Goal: Task Accomplishment & Management: Manage account settings

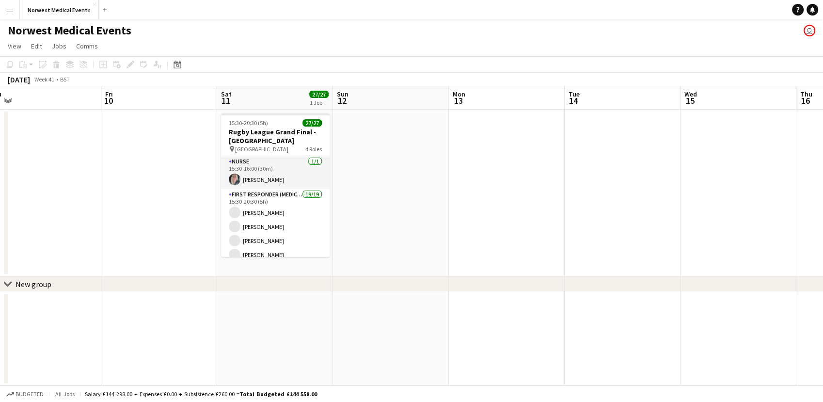
drag, startPoint x: 693, startPoint y: 253, endPoint x: 191, endPoint y: 296, distance: 503.9
click at [191, 296] on app-calendar-viewport "Sun 5 Mon 6 Tue 7 Wed 8 Thu 9 Fri 10 Sat 11 27/27 1 Job Sun 12 Mon 13 Tue 14 We…" at bounding box center [411, 235] width 823 height 299
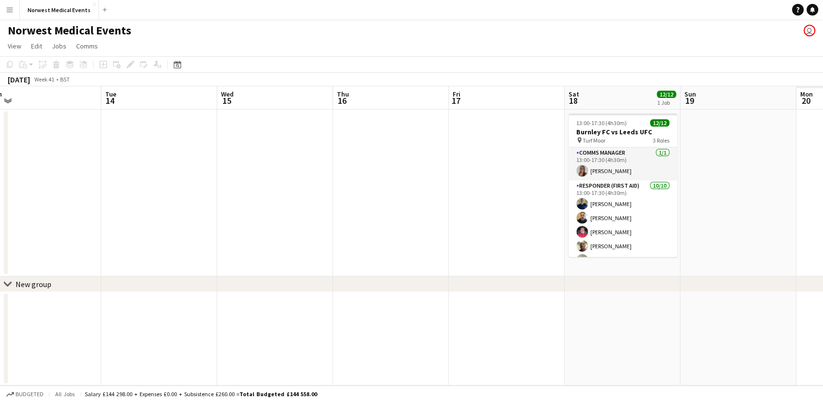
scroll to position [0, 275]
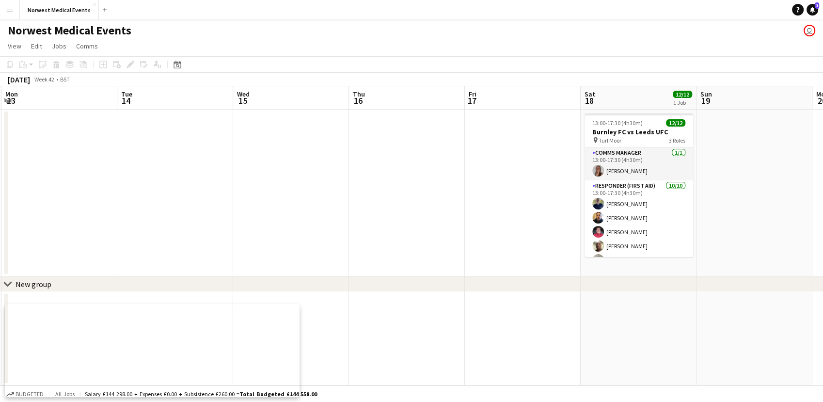
drag, startPoint x: 411, startPoint y: 223, endPoint x: 156, endPoint y: 220, distance: 255.4
click at [156, 220] on app-calendar-viewport "Thu 9 Fri 10 Sat 11 27/27 1 Job Sun 12 Mon 13 Tue 14 Wed 15 Thu 16 Fri 17 Sat 1…" at bounding box center [411, 235] width 823 height 299
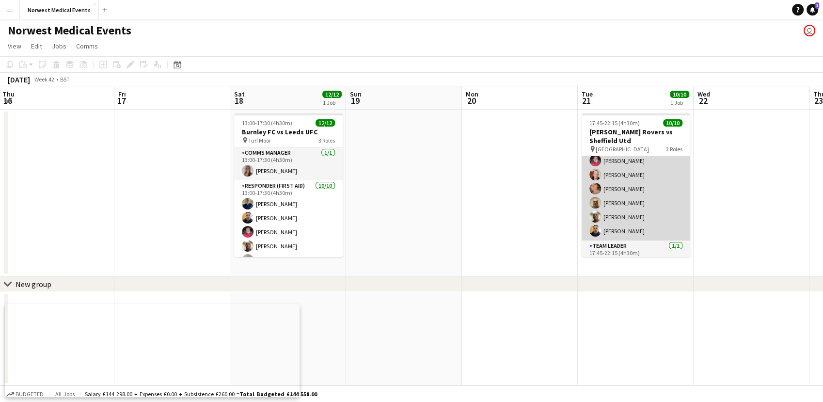
scroll to position [96, 0]
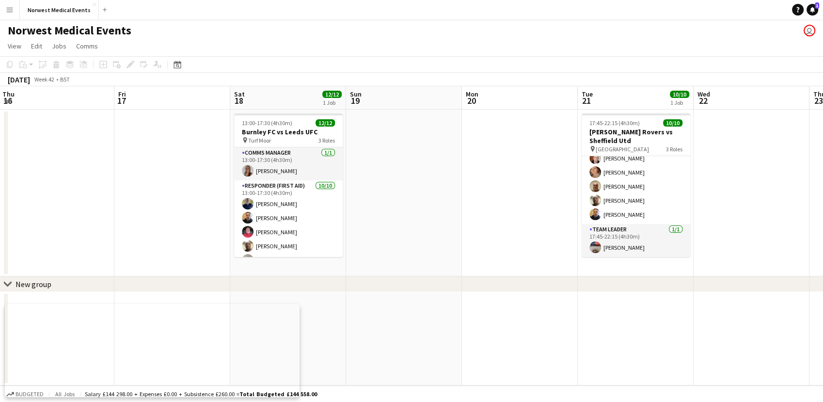
click at [645, 199] on app-card-role "Responder (First Aid) [DATE] 17:45-22:15 (4h30m) [PERSON_NAME] [PERSON_NAME] [P…" at bounding box center [635, 158] width 109 height 131
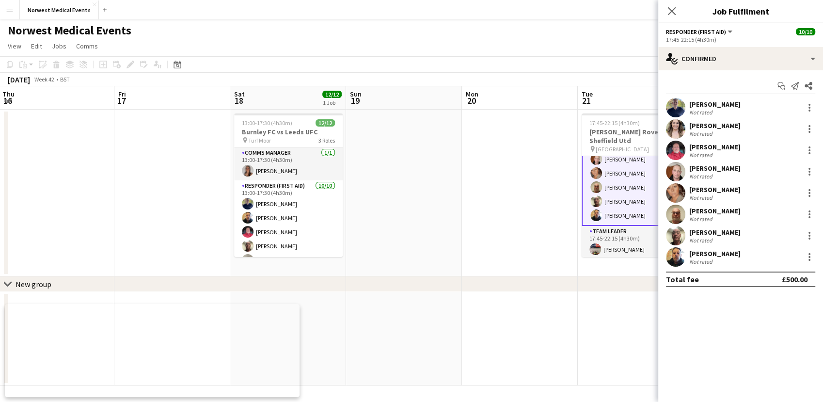
scroll to position [97, 0]
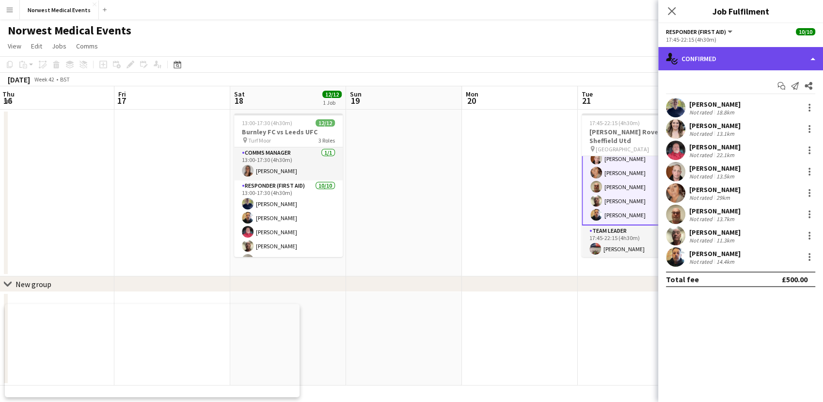
click at [728, 60] on div "single-neutral-actions-check-2 Confirmed" at bounding box center [740, 58] width 165 height 23
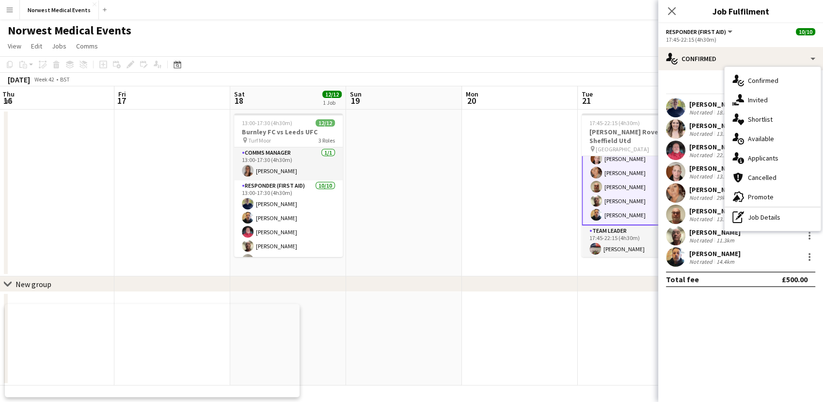
click at [772, 153] on div "single-neutral-actions-information Applicants" at bounding box center [772, 157] width 96 height 19
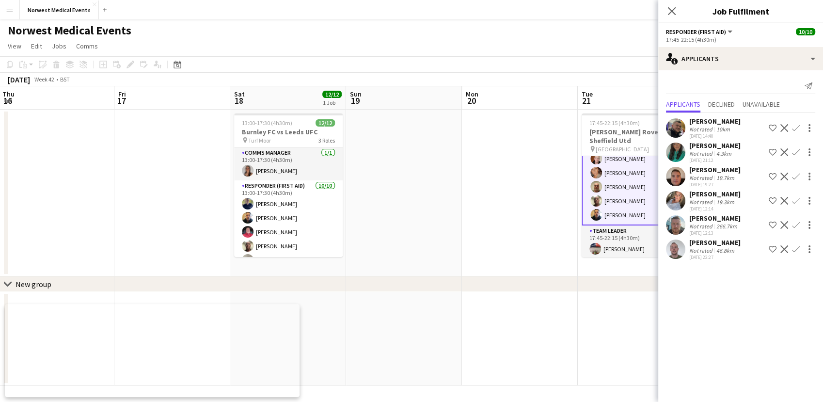
click at [675, 17] on div "Close pop-in" at bounding box center [671, 11] width 27 height 22
click at [673, 14] on icon "Close pop-in" at bounding box center [671, 10] width 9 height 9
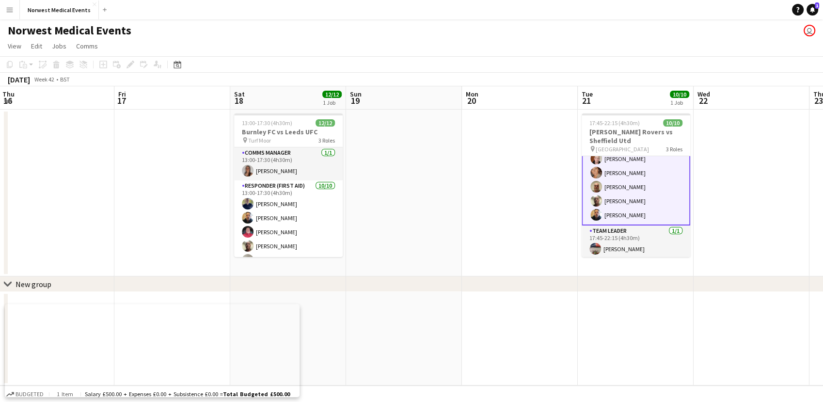
click at [638, 165] on app-card-role "Responder (First Aid) [DATE] 17:45-22:15 (4h30m) [PERSON_NAME] [PERSON_NAME] [P…" at bounding box center [635, 158] width 109 height 133
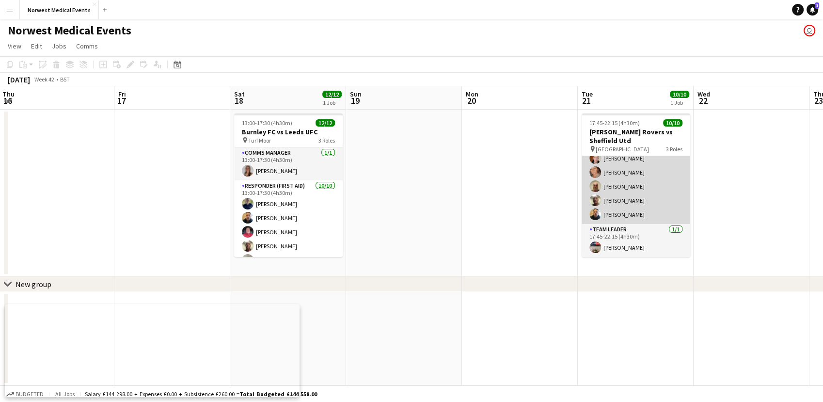
scroll to position [96, 0]
click at [657, 192] on app-card-role "Responder (First Aid) [DATE] 17:45-22:15 (4h30m) [PERSON_NAME] [PERSON_NAME] [P…" at bounding box center [635, 158] width 109 height 131
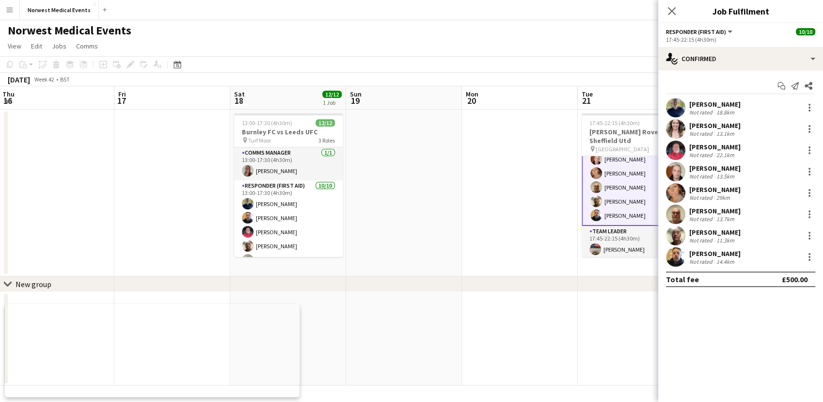
scroll to position [97, 0]
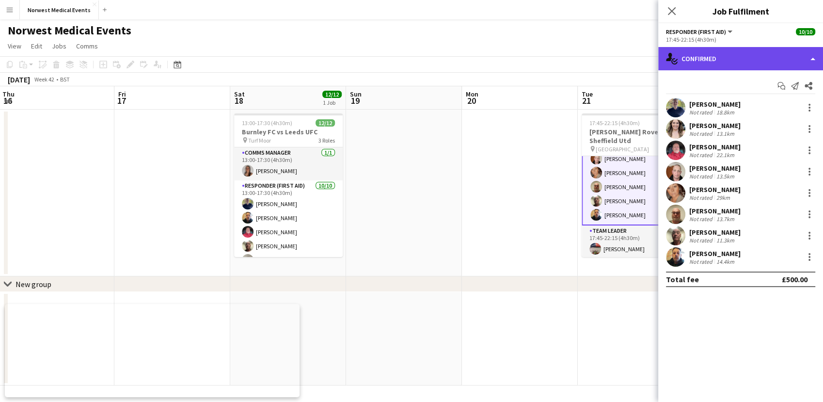
click at [709, 50] on div "single-neutral-actions-check-2 Confirmed" at bounding box center [740, 58] width 165 height 23
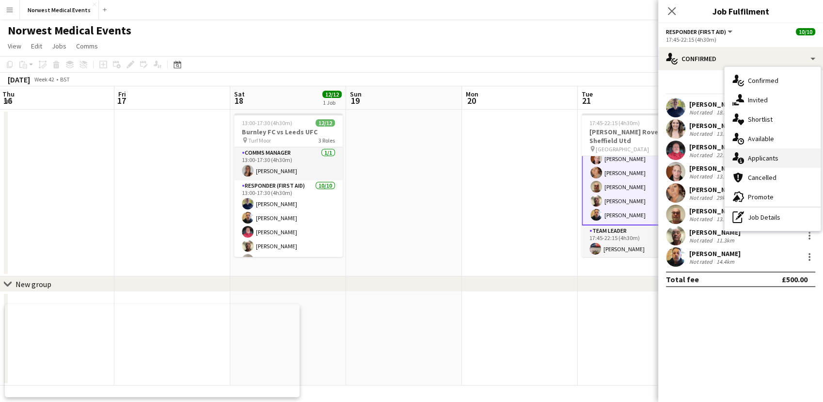
click at [771, 158] on span "Applicants" at bounding box center [763, 158] width 31 height 9
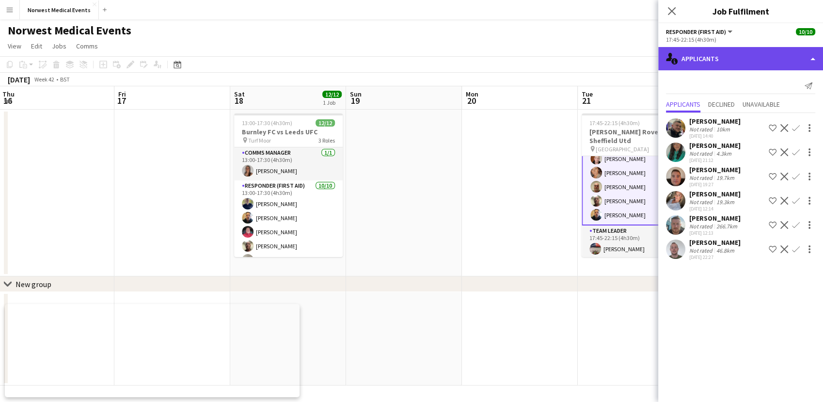
click at [711, 58] on div "single-neutral-actions-information Applicants" at bounding box center [740, 58] width 165 height 23
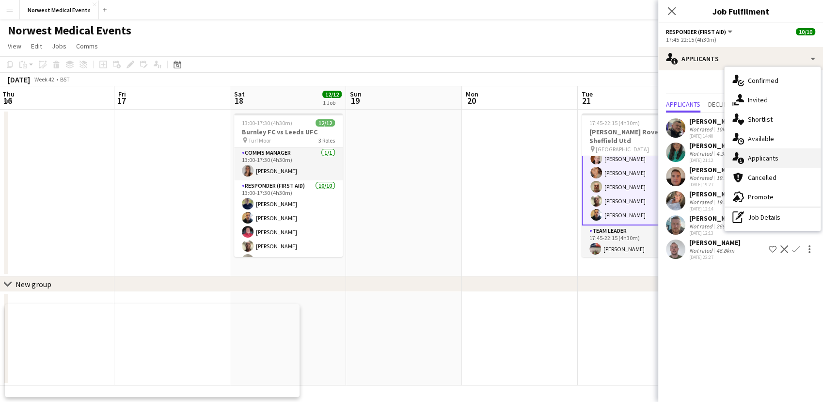
click at [758, 161] on span "Applicants" at bounding box center [763, 158] width 31 height 9
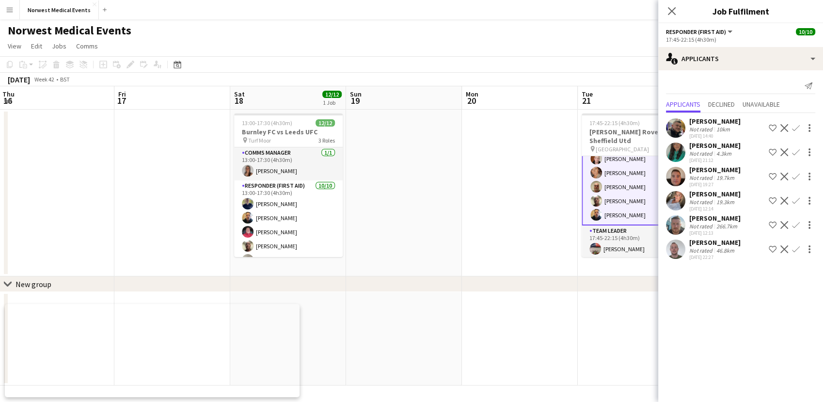
click at [640, 164] on app-card-role "Responder (First Aid) [DATE] 17:45-22:15 (4h30m) [PERSON_NAME] [PERSON_NAME] [P…" at bounding box center [635, 158] width 109 height 133
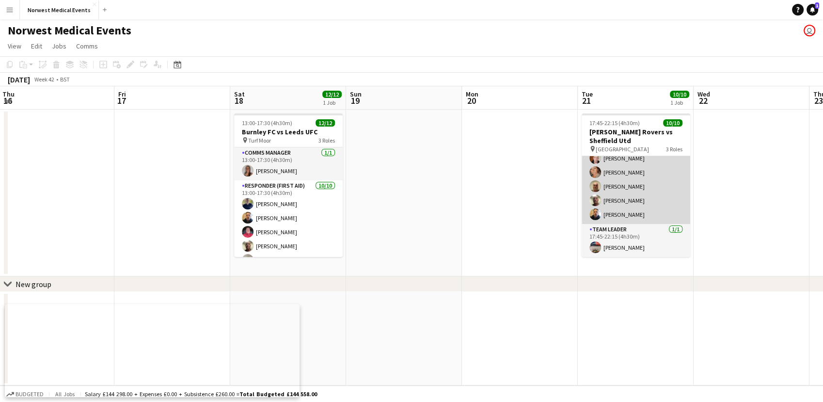
click at [638, 180] on app-card-role "Responder (First Aid) [DATE] 17:45-22:15 (4h30m) [PERSON_NAME] [PERSON_NAME] [P…" at bounding box center [635, 158] width 109 height 131
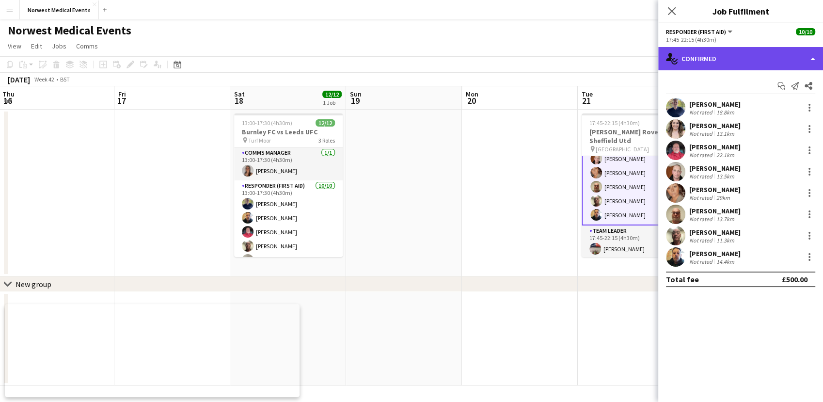
click at [729, 66] on div "single-neutral-actions-check-2 Confirmed" at bounding box center [740, 58] width 165 height 23
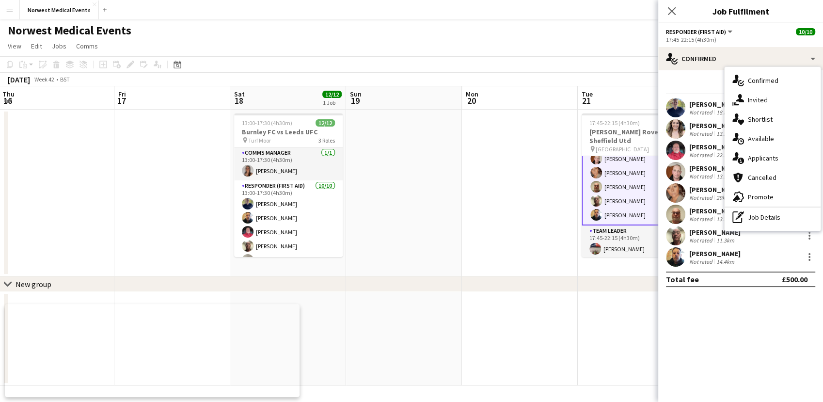
click at [771, 150] on div "single-neutral-actions-information Applicants" at bounding box center [772, 157] width 96 height 19
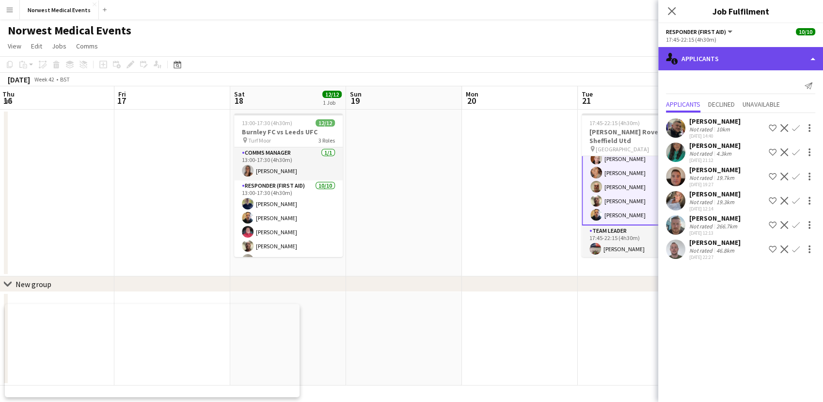
click at [728, 59] on div "single-neutral-actions-information Applicants" at bounding box center [740, 58] width 165 height 23
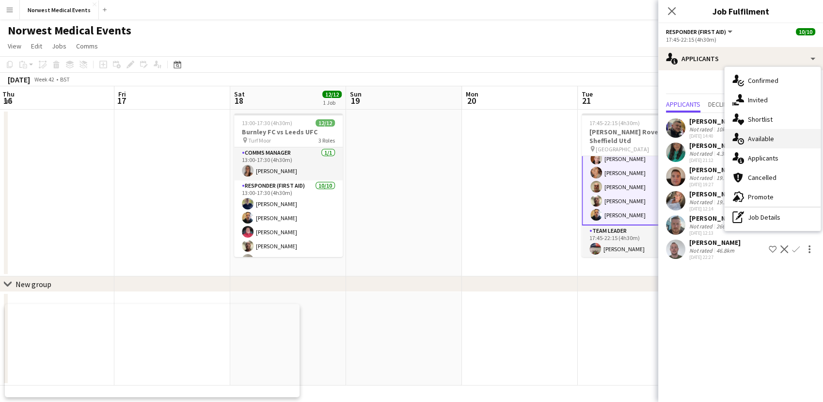
click at [762, 146] on div "single-neutral-actions-upload Available" at bounding box center [772, 138] width 96 height 19
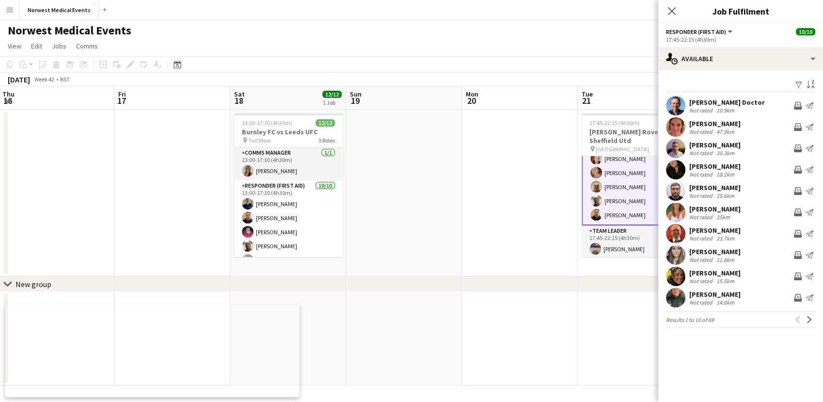
drag, startPoint x: 602, startPoint y: 277, endPoint x: 359, endPoint y: 259, distance: 243.9
click at [357, 266] on div "chevron-right New group Sun 12 Mon 13 Tue 14 Wed 15 Thu 16 Fri 17 Sat 18 12/12 …" at bounding box center [411, 235] width 823 height 299
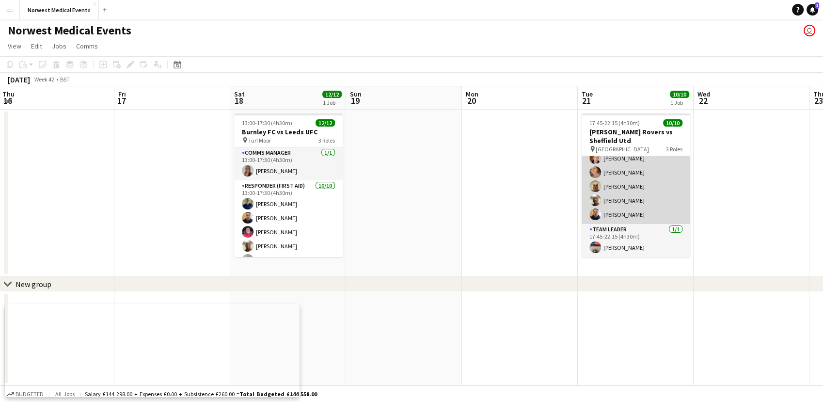
click at [643, 189] on app-card-role "Responder (First Aid) [DATE] 17:45-22:15 (4h30m) [PERSON_NAME] [PERSON_NAME] [P…" at bounding box center [635, 158] width 109 height 131
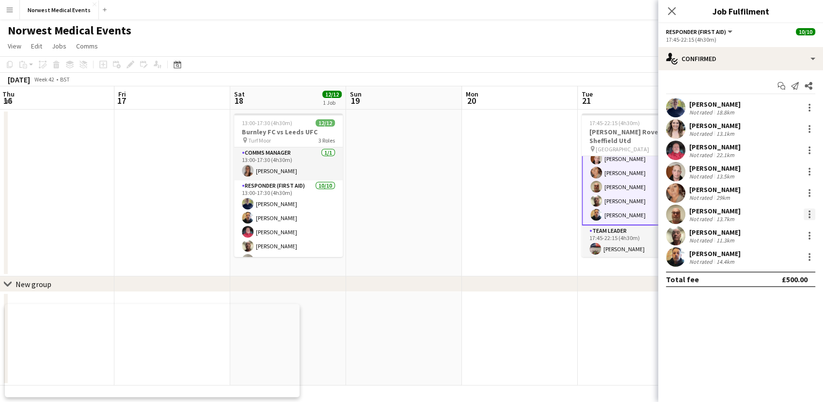
click at [805, 217] on div at bounding box center [809, 214] width 12 height 12
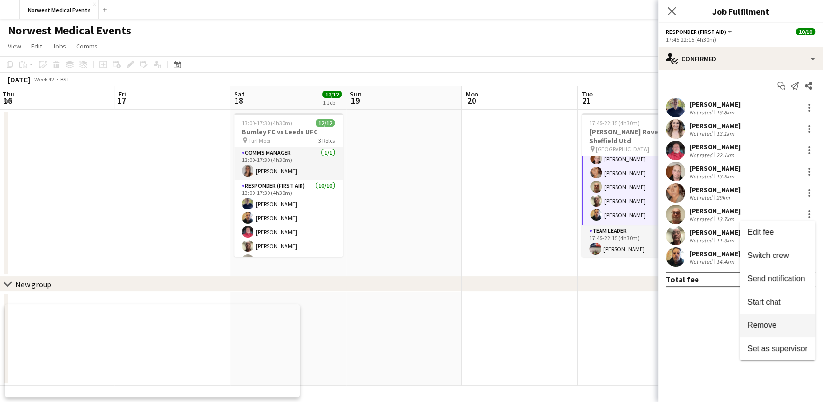
click at [768, 321] on span "Remove" at bounding box center [761, 325] width 29 height 8
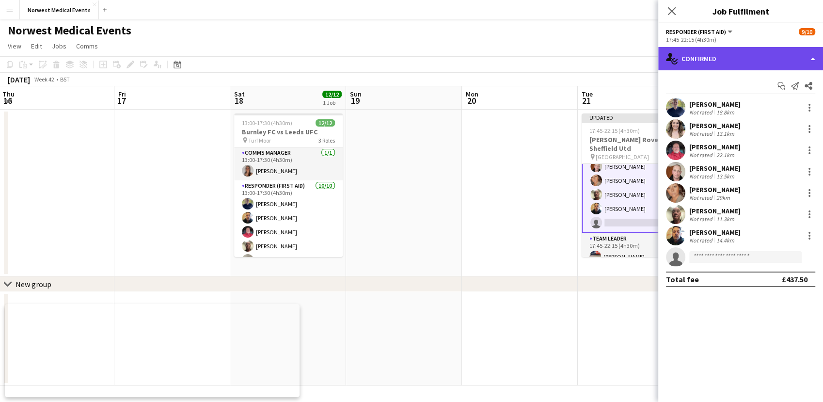
click at [705, 60] on div "single-neutral-actions-check-2 Confirmed" at bounding box center [740, 58] width 165 height 23
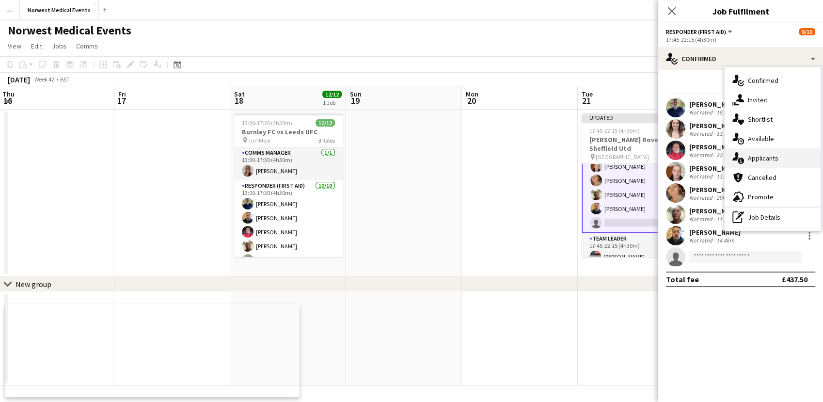
click at [770, 162] on div "single-neutral-actions-information Applicants" at bounding box center [772, 157] width 96 height 19
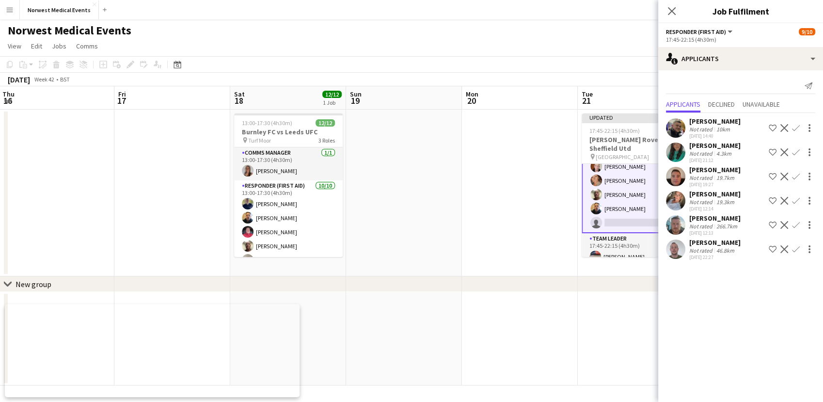
drag, startPoint x: 607, startPoint y: 291, endPoint x: 355, endPoint y: 272, distance: 252.2
click at [355, 272] on div "chevron-right New group Sun 12 Mon 13 Tue 14 Wed 15 Thu 16 Fri 17 Sat 18 12/12 …" at bounding box center [411, 235] width 823 height 299
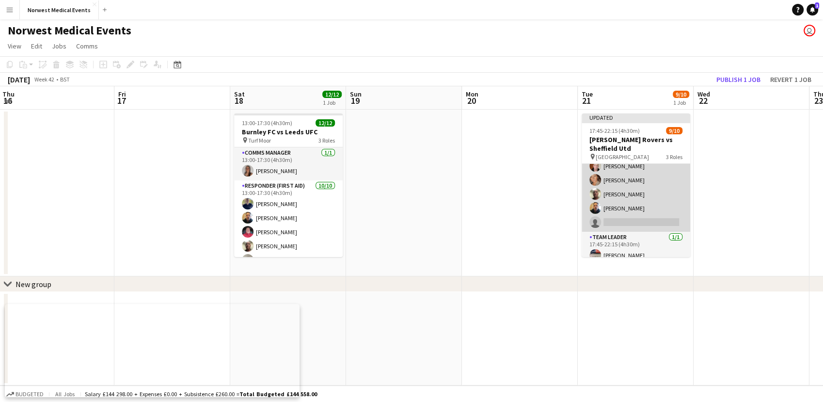
click at [599, 200] on app-card-role "Responder (First Aid) 6A [DATE] 17:45-22:15 (4h30m) [PERSON_NAME] [PERSON_NAME]…" at bounding box center [635, 165] width 109 height 131
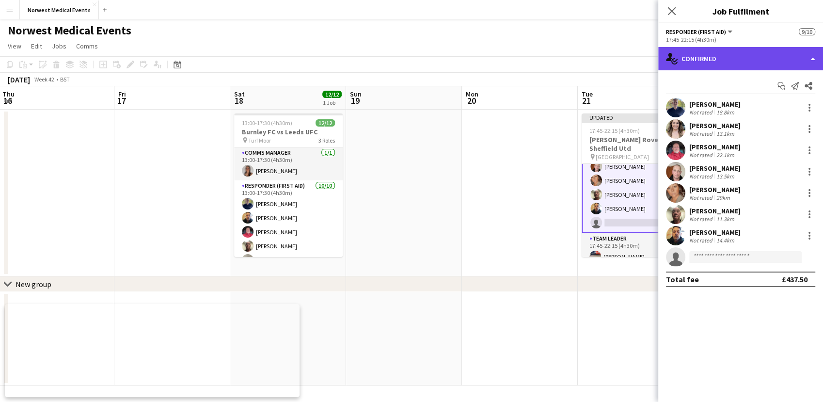
click at [721, 49] on div "single-neutral-actions-check-2 Confirmed" at bounding box center [740, 58] width 165 height 23
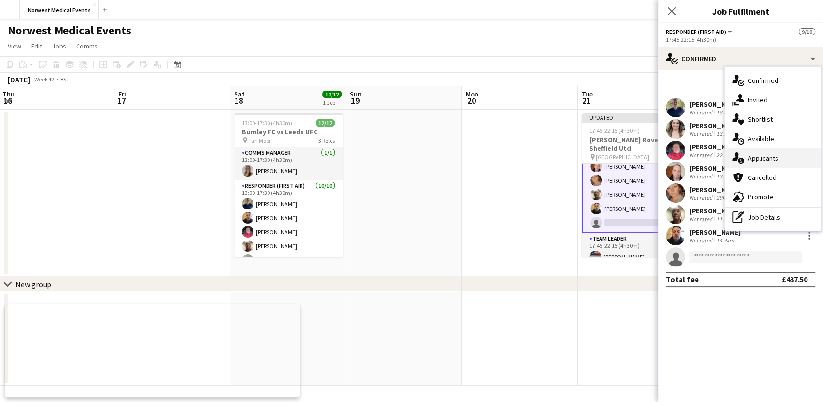
click at [789, 161] on div "single-neutral-actions-information Applicants" at bounding box center [772, 157] width 96 height 19
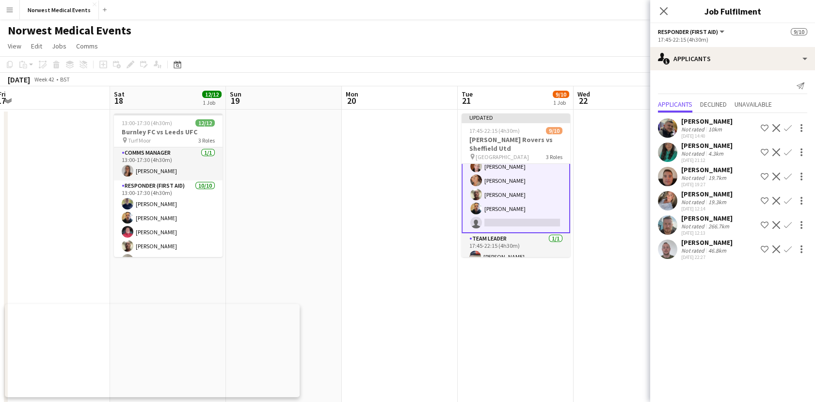
scroll to position [0, 357]
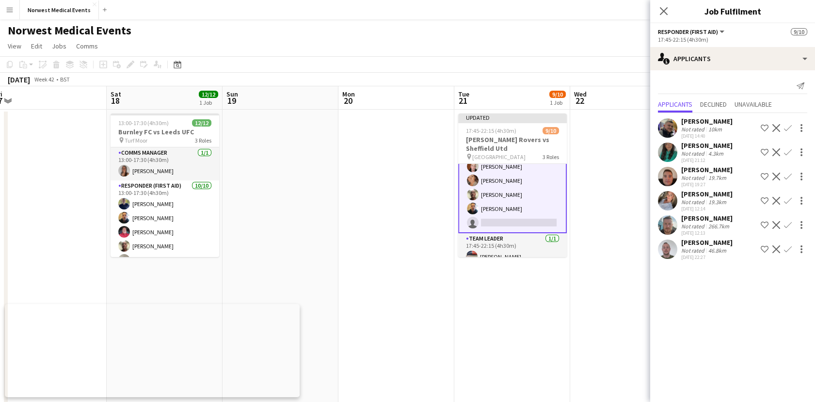
drag, startPoint x: 549, startPoint y: 327, endPoint x: 451, endPoint y: 329, distance: 97.4
click at [451, 329] on app-calendar-viewport "Tue 14 Wed 15 Thu 16 Fri 17 Sat 18 12/12 1 Job Sun 19 Mon 20 Tue 21 9/10 1 Job …" at bounding box center [407, 277] width 815 height 382
click at [659, 6] on icon "Close pop-in" at bounding box center [663, 10] width 9 height 9
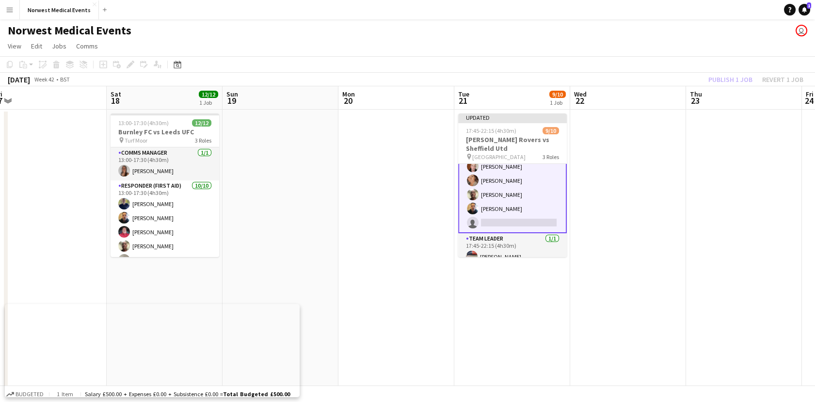
click at [510, 188] on app-card-role "Responder (First Aid) 6A [DATE] 17:45-22:15 (4h30m) [PERSON_NAME] [PERSON_NAME]…" at bounding box center [512, 166] width 109 height 133
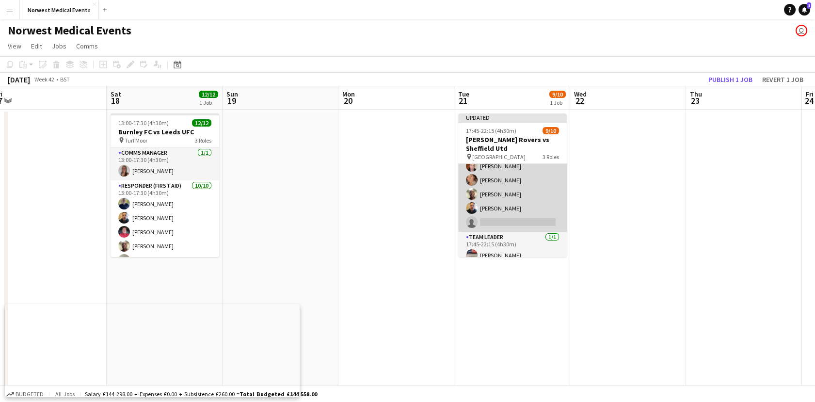
click at [510, 188] on app-card-role "Responder (First Aid) 6A [DATE] 17:45-22:15 (4h30m) [PERSON_NAME] [PERSON_NAME]…" at bounding box center [512, 165] width 109 height 131
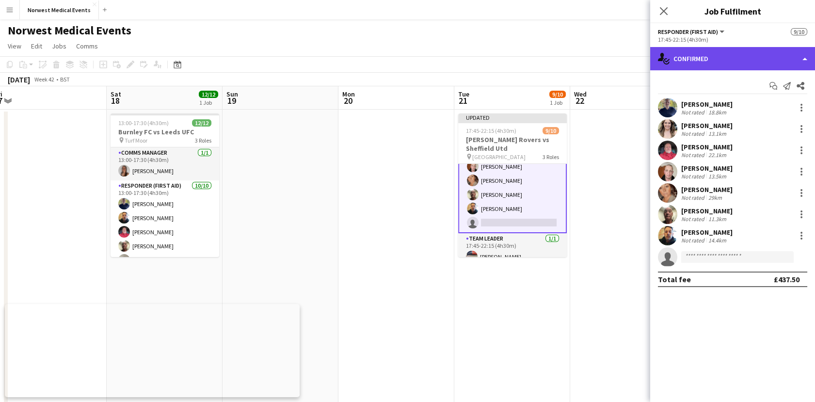
click at [763, 64] on div "single-neutral-actions-check-2 Confirmed" at bounding box center [732, 58] width 165 height 23
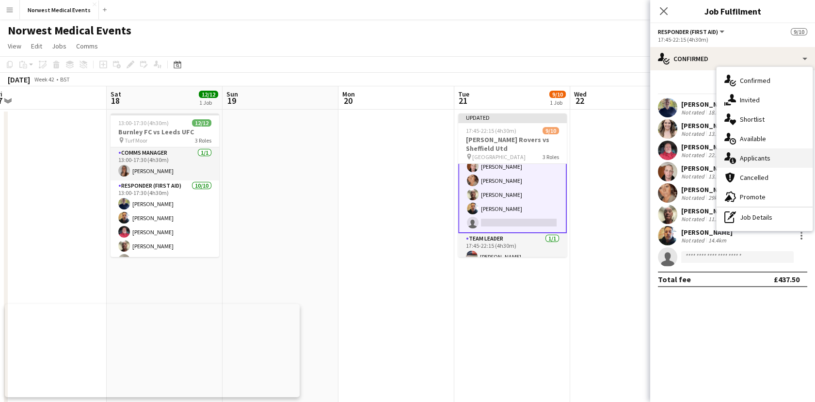
click at [751, 164] on div "single-neutral-actions-information Applicants" at bounding box center [764, 157] width 96 height 19
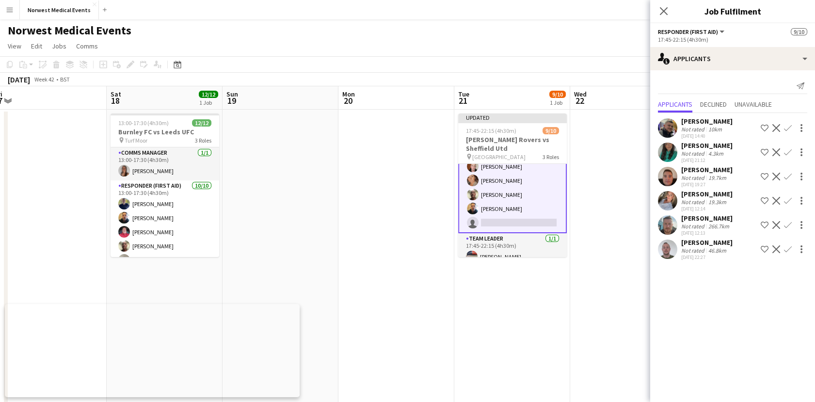
click at [784, 223] on app-icon "Confirm" at bounding box center [788, 225] width 8 height 8
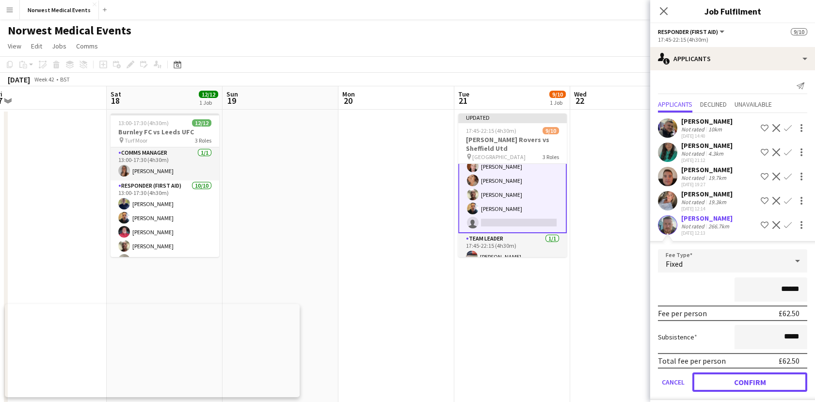
click at [764, 383] on button "Confirm" at bounding box center [749, 381] width 115 height 19
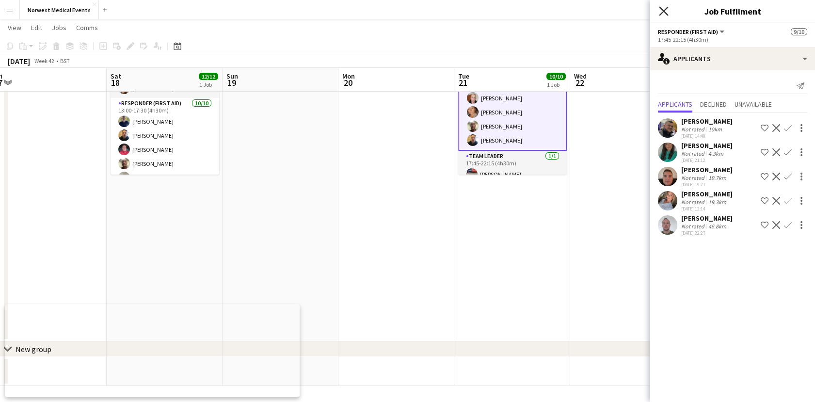
click at [660, 10] on icon "Close pop-in" at bounding box center [663, 10] width 9 height 9
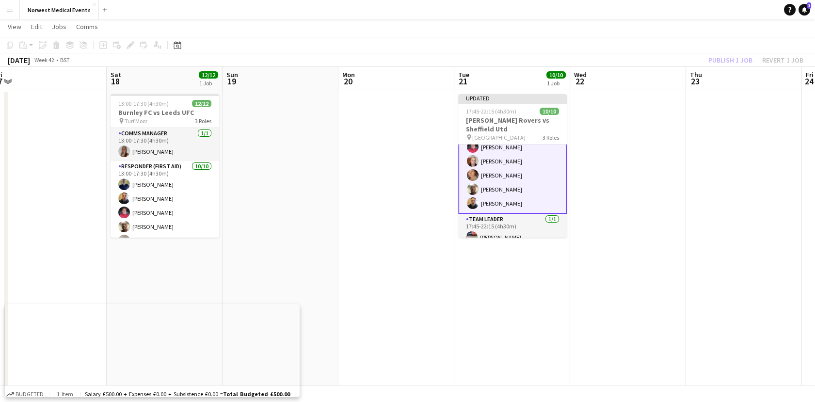
scroll to position [0, 0]
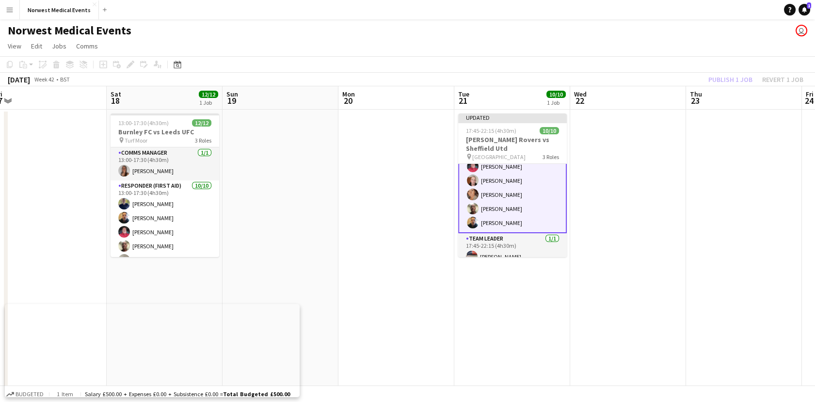
click at [733, 81] on div "Publish 1 job Revert 1 job" at bounding box center [755, 79] width 118 height 13
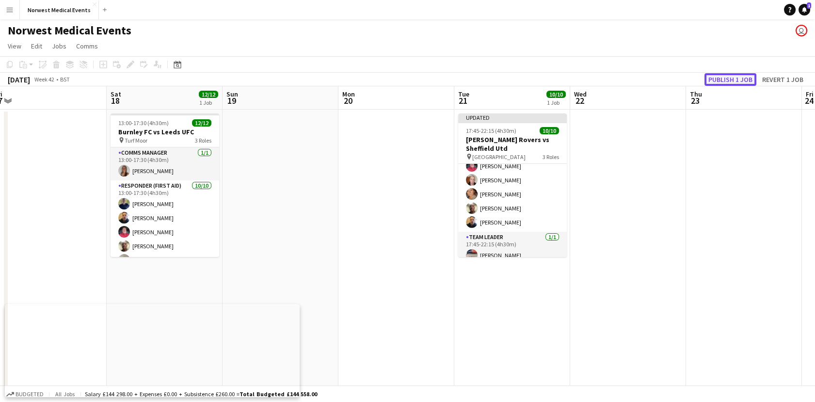
click at [734, 81] on button "Publish 1 job" at bounding box center [730, 79] width 52 height 13
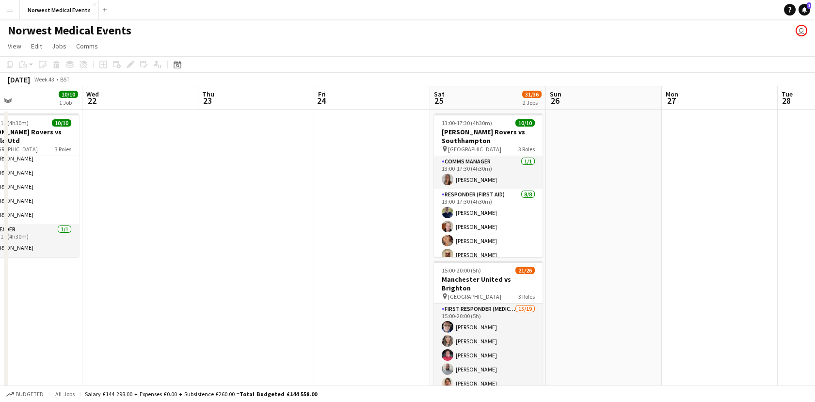
drag, startPoint x: 699, startPoint y: 226, endPoint x: 215, endPoint y: 223, distance: 484.6
click at [211, 226] on app-calendar-viewport "Sat 18 12/12 1 Job Sun 19 Mon 20 Tue 21 10/10 1 Job Wed 22 Thu 23 Fri 24 Sat 25…" at bounding box center [407, 277] width 815 height 382
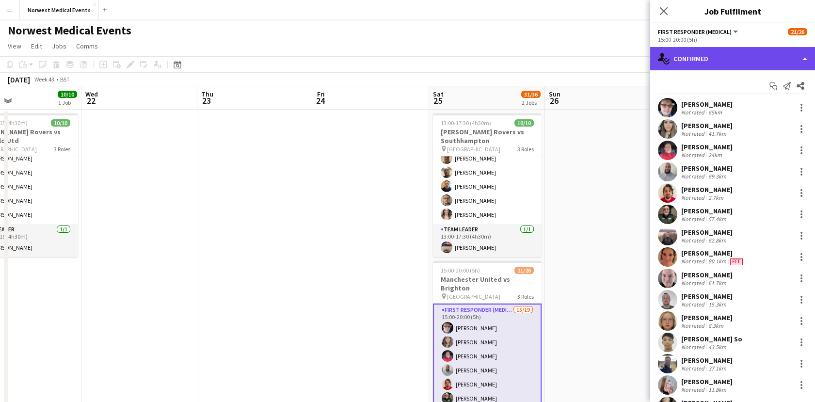
click at [747, 55] on div "single-neutral-actions-check-2 Confirmed" at bounding box center [732, 58] width 165 height 23
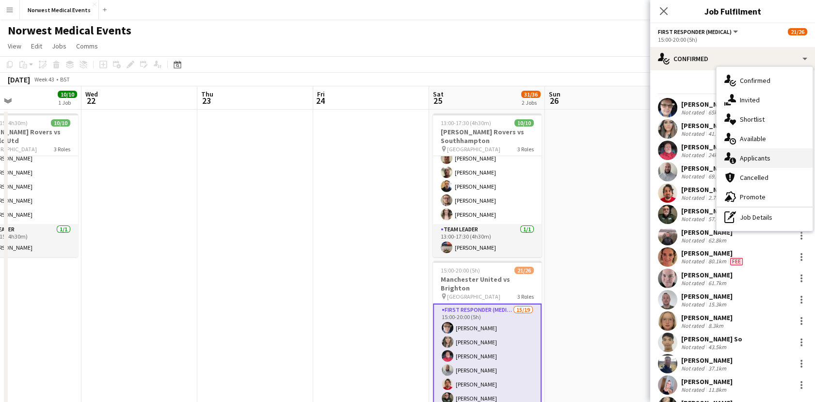
click at [759, 151] on div "single-neutral-actions-information Applicants" at bounding box center [764, 157] width 96 height 19
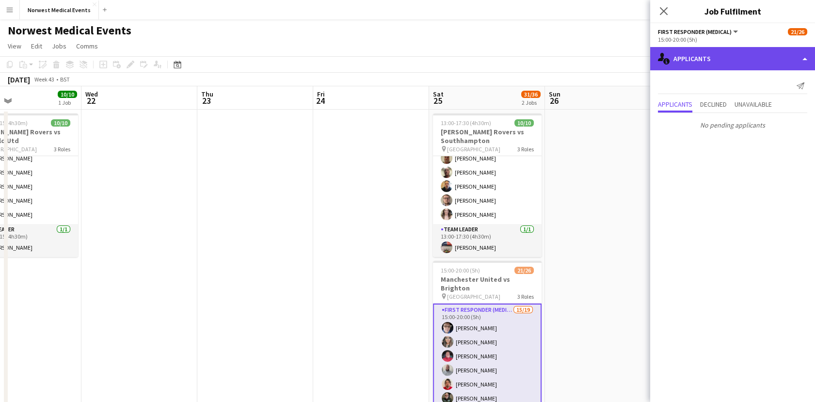
click at [709, 61] on div "single-neutral-actions-information Applicants" at bounding box center [732, 58] width 165 height 23
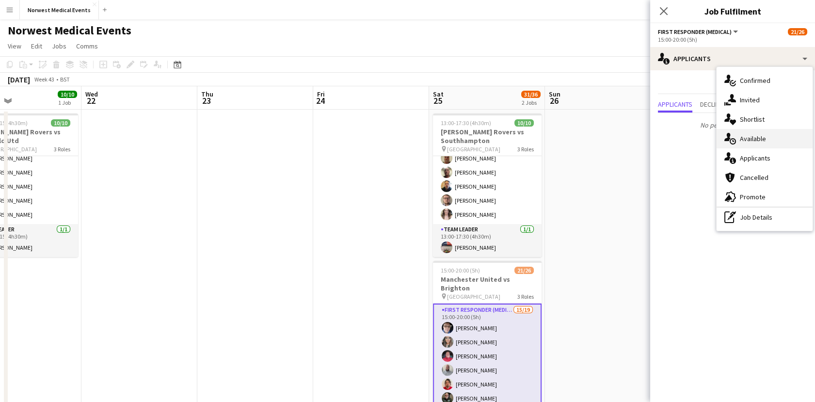
click at [767, 138] on div "single-neutral-actions-upload Available" at bounding box center [764, 138] width 96 height 19
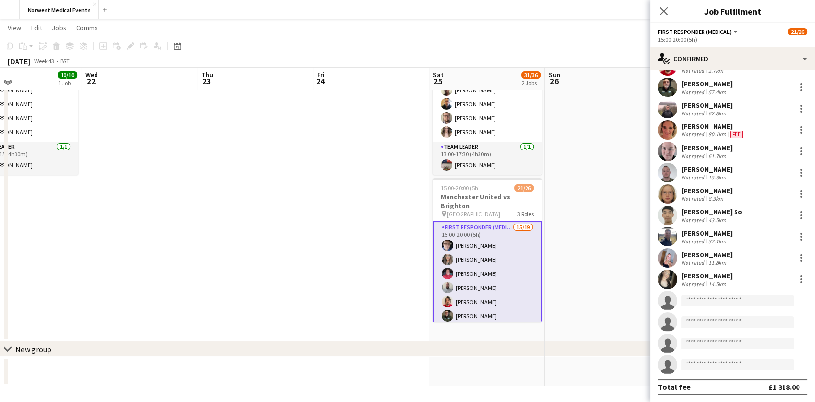
scroll to position [0, 0]
